Goal: Transaction & Acquisition: Book appointment/travel/reservation

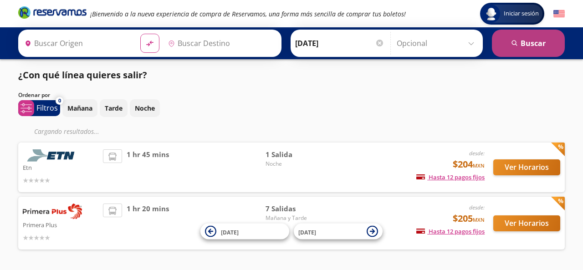
type input "[GEOGRAPHIC_DATA], [GEOGRAPHIC_DATA]"
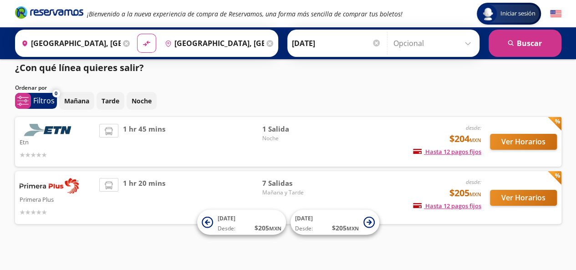
scroll to position [11, 0]
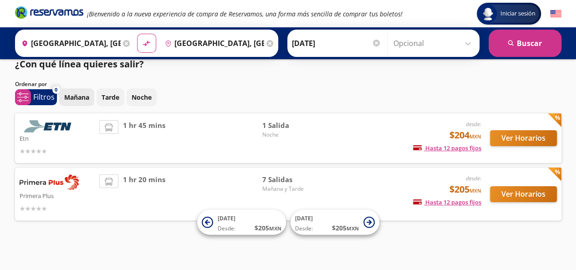
click at [76, 98] on p "Mañana" at bounding box center [76, 97] width 25 height 10
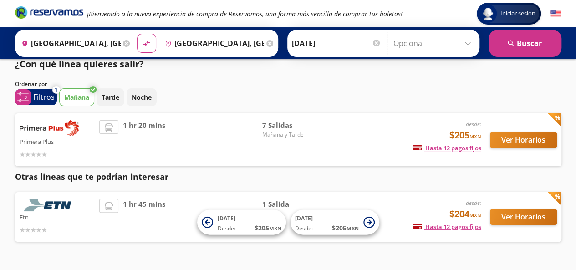
scroll to position [34, 0]
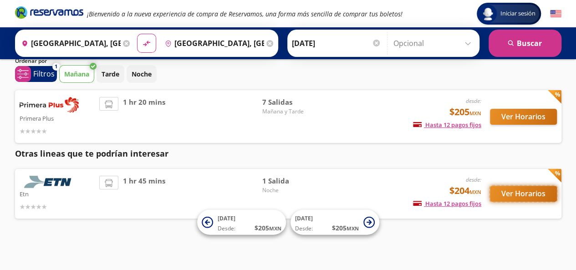
drag, startPoint x: 528, startPoint y: 191, endPoint x: 207, endPoint y: 256, distance: 327.6
click at [528, 191] on button "Ver Horarios" at bounding box center [523, 194] width 67 height 16
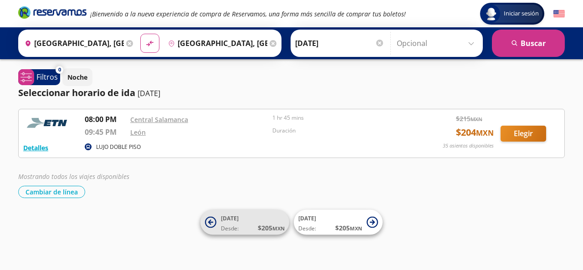
click at [243, 225] on span "Desde: $ 205 MXN" at bounding box center [253, 228] width 64 height 10
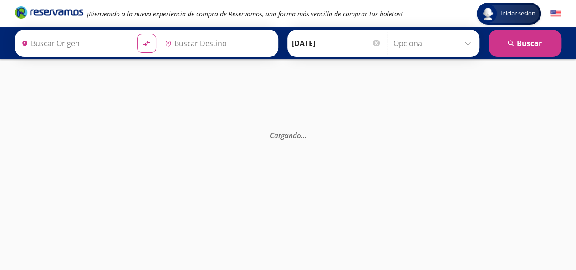
type input "[GEOGRAPHIC_DATA], [GEOGRAPHIC_DATA]"
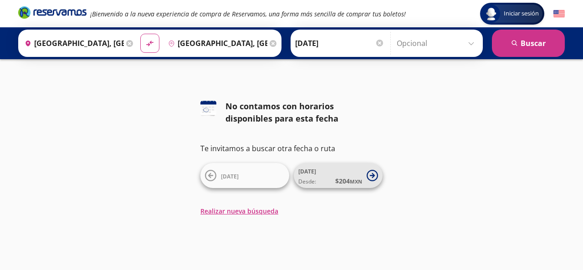
click at [316, 174] on span "[DATE] Desde: $ 204 MXN" at bounding box center [330, 175] width 64 height 21
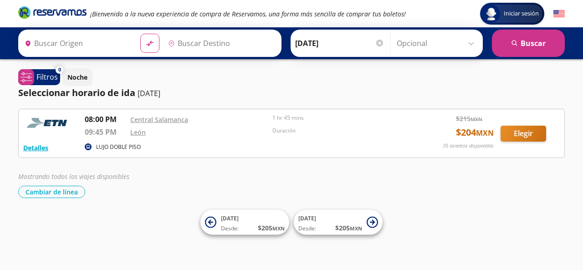
type input "[GEOGRAPHIC_DATA], [GEOGRAPHIC_DATA]"
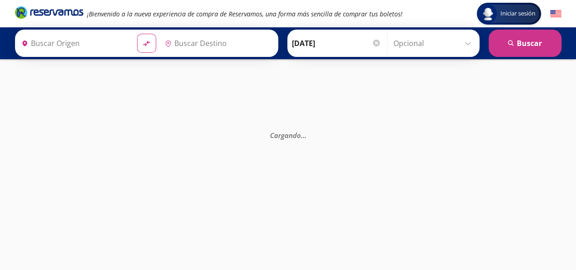
type input "[GEOGRAPHIC_DATA], [GEOGRAPHIC_DATA]"
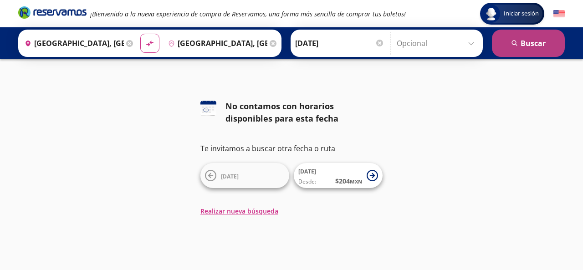
click at [527, 44] on button "search [GEOGRAPHIC_DATA]" at bounding box center [528, 43] width 73 height 27
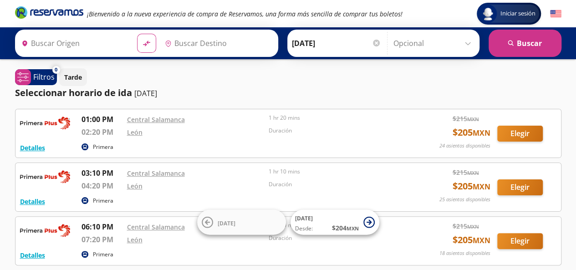
type input "[GEOGRAPHIC_DATA], [GEOGRAPHIC_DATA]"
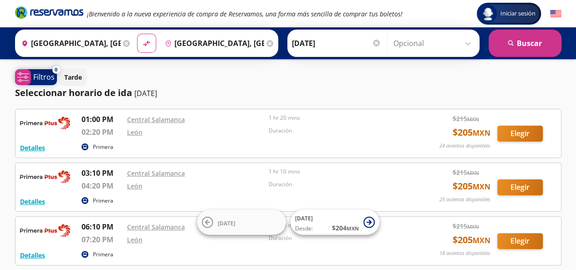
click at [25, 75] on icon "system-uicons:filtering" at bounding box center [22, 77] width 11 height 11
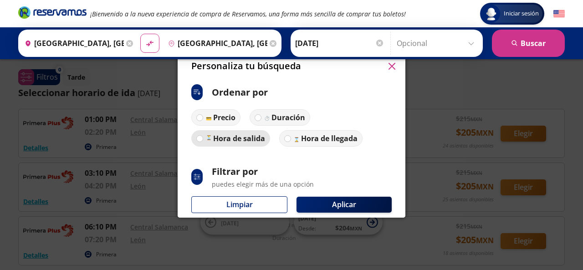
click at [234, 138] on p "Hora de salida" at bounding box center [239, 138] width 52 height 11
click at [203, 138] on input "Hora de salida" at bounding box center [200, 139] width 6 height 6
radio input "true"
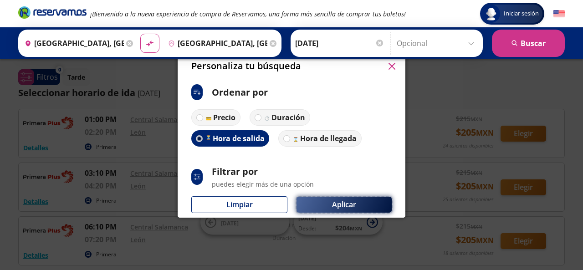
click at [339, 209] on button "Aplicar" at bounding box center [344, 205] width 95 height 16
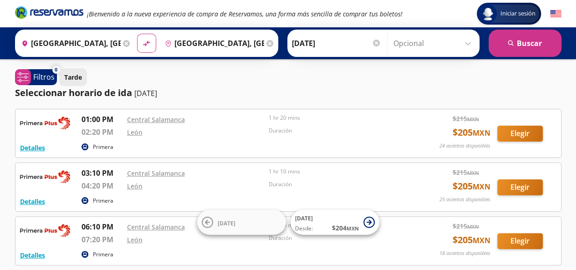
click at [69, 80] on p "Tarde" at bounding box center [73, 77] width 18 height 10
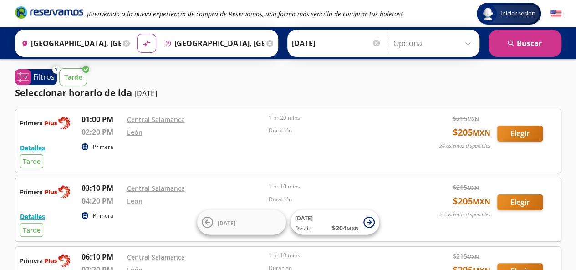
click at [69, 81] on p "Tarde" at bounding box center [73, 77] width 18 height 10
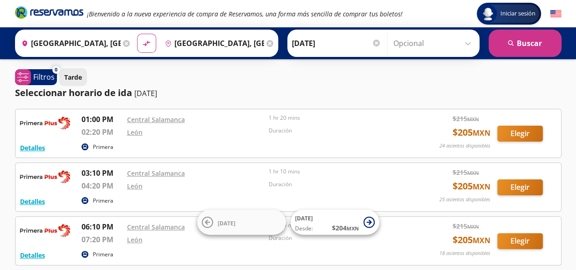
click at [69, 81] on p "Tarde" at bounding box center [73, 77] width 18 height 10
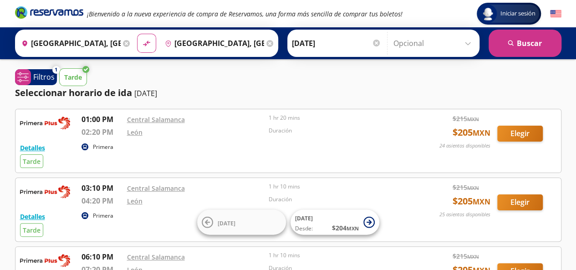
click at [69, 81] on p "Tarde" at bounding box center [73, 77] width 18 height 10
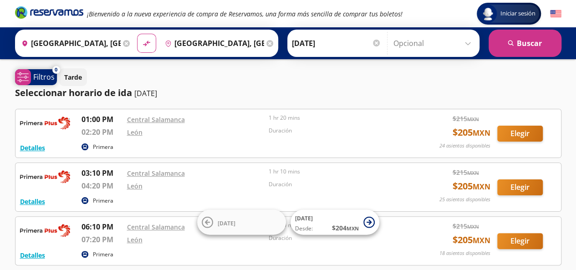
click at [28, 74] on icon "system-uicons:filtering" at bounding box center [22, 77] width 11 height 11
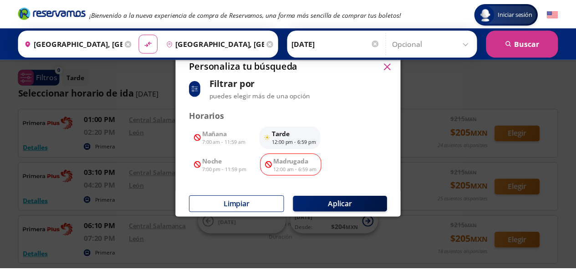
scroll to position [91, 0]
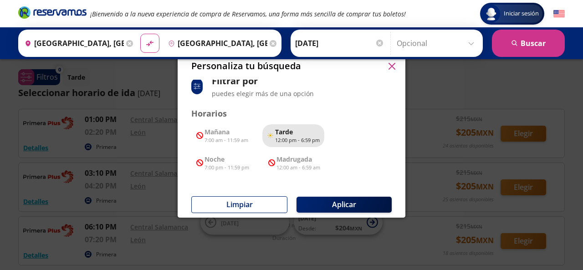
click at [285, 133] on p "Tarde" at bounding box center [297, 132] width 45 height 10
click at [389, 67] on icon "button" at bounding box center [392, 66] width 7 height 7
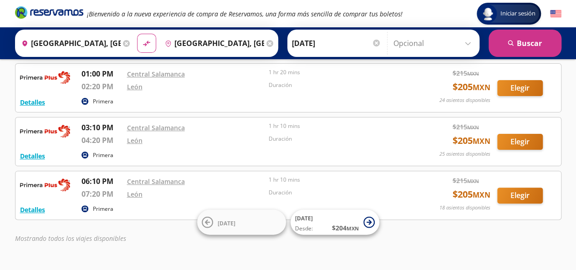
scroll to position [0, 0]
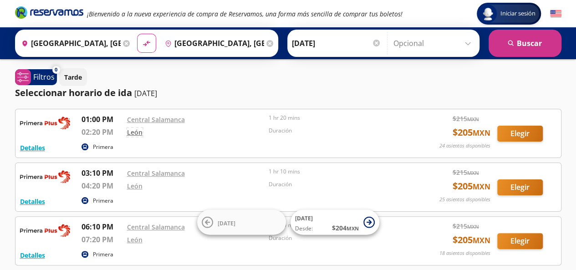
click at [129, 134] on link "León" at bounding box center [134, 132] width 15 height 9
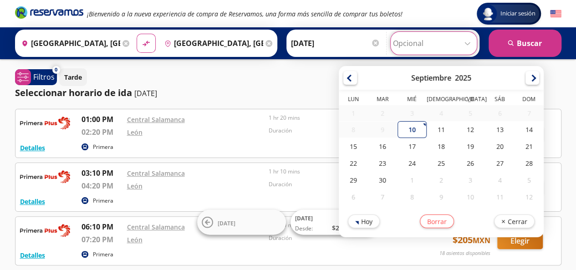
click at [464, 42] on input "Opcional" at bounding box center [434, 43] width 82 height 23
click at [435, 130] on div "11" at bounding box center [441, 129] width 29 height 17
type input "[DATE]"
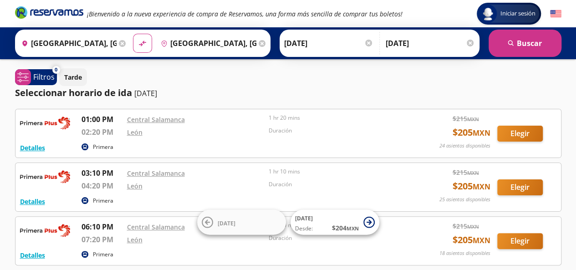
click at [469, 43] on div at bounding box center [470, 43] width 7 height 7
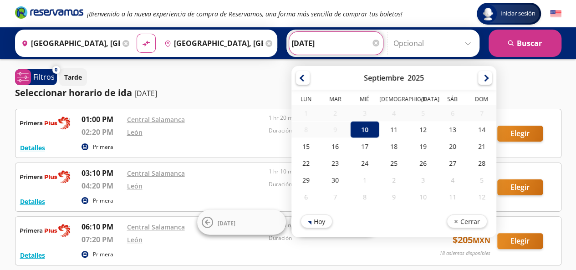
click at [326, 39] on input "[DATE]" at bounding box center [336, 43] width 89 height 23
click at [393, 128] on div "11" at bounding box center [393, 129] width 29 height 17
type input "[DATE]"
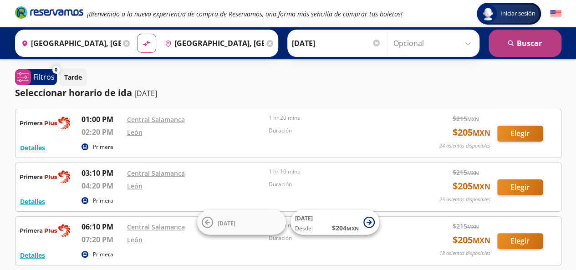
click at [528, 40] on button "search [GEOGRAPHIC_DATA]" at bounding box center [525, 43] width 73 height 27
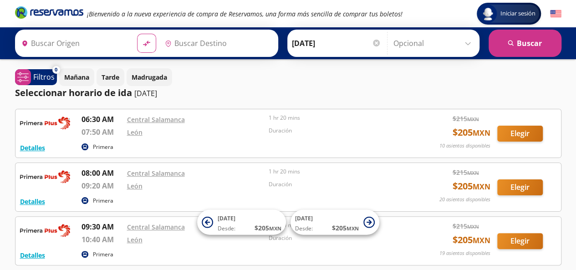
type input "[GEOGRAPHIC_DATA], [GEOGRAPHIC_DATA]"
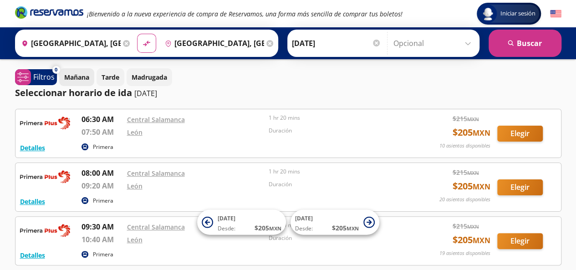
click at [81, 72] on p "Mañana" at bounding box center [76, 77] width 25 height 10
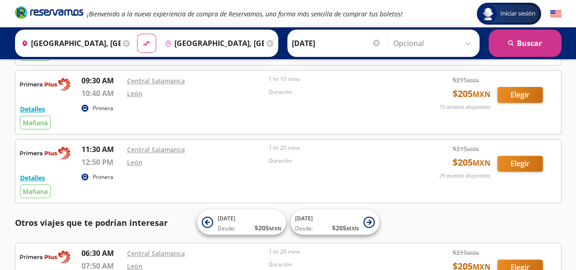
scroll to position [99, 0]
